Goal: Task Accomplishment & Management: Manage account settings

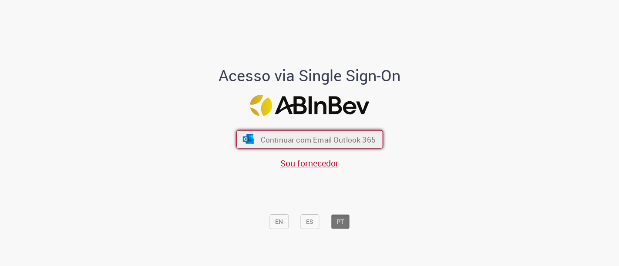
click at [312, 134] on button "Continuar com Email Outlook 365" at bounding box center [309, 140] width 147 height 18
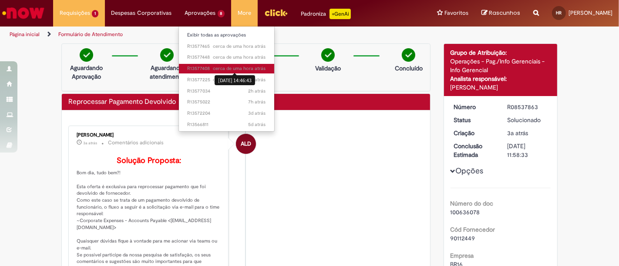
click at [214, 69] on span "cerca de uma hora atrás" at bounding box center [239, 68] width 53 height 7
click at [204, 67] on span "cerca de uma hora atrás cerca de uma hora atrás 29/09/2025 14:46:43 R13577408" at bounding box center [227, 68] width 78 height 7
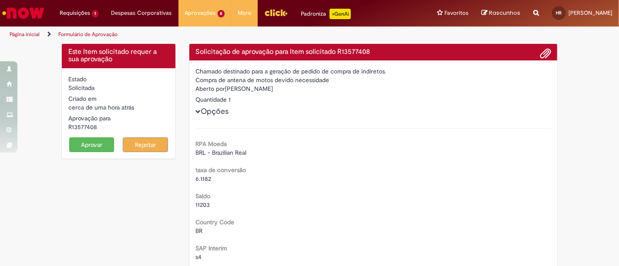
click at [103, 145] on button "Aprovar" at bounding box center [91, 145] width 45 height 15
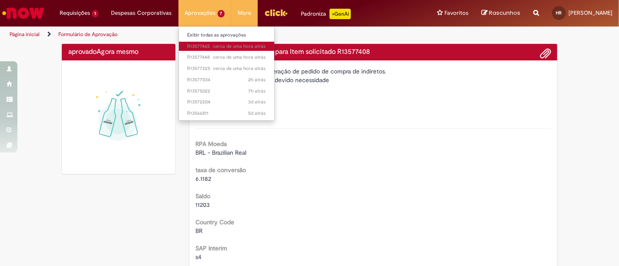
click at [205, 44] on span "cerca de uma hora atrás cerca de uma hora atrás R13577465" at bounding box center [227, 46] width 78 height 7
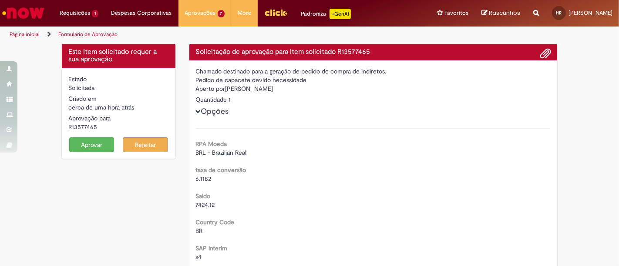
drag, startPoint x: 88, startPoint y: 142, endPoint x: 89, endPoint y: 149, distance: 6.7
click at [91, 152] on div "Estado Solicitada Criado em cerca de uma hora atrás cerca de uma hora atrás Apr…" at bounding box center [119, 113] width 114 height 91
click at [89, 149] on button "Aprovar" at bounding box center [91, 145] width 45 height 15
